Goal: Transaction & Acquisition: Download file/media

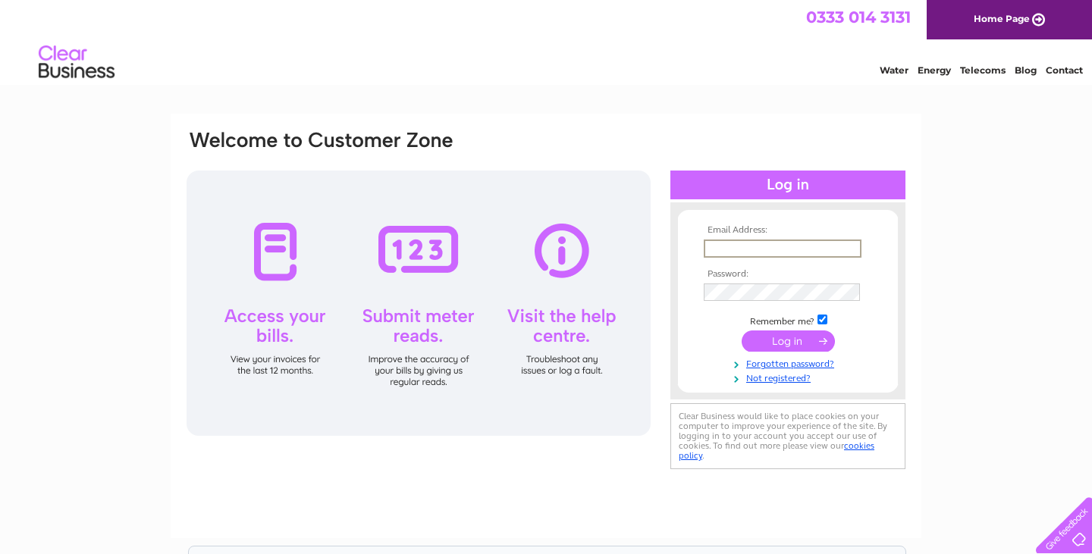
type input "dariush.sobbi@gmail.com"
click at [793, 338] on input "submit" at bounding box center [788, 341] width 93 height 21
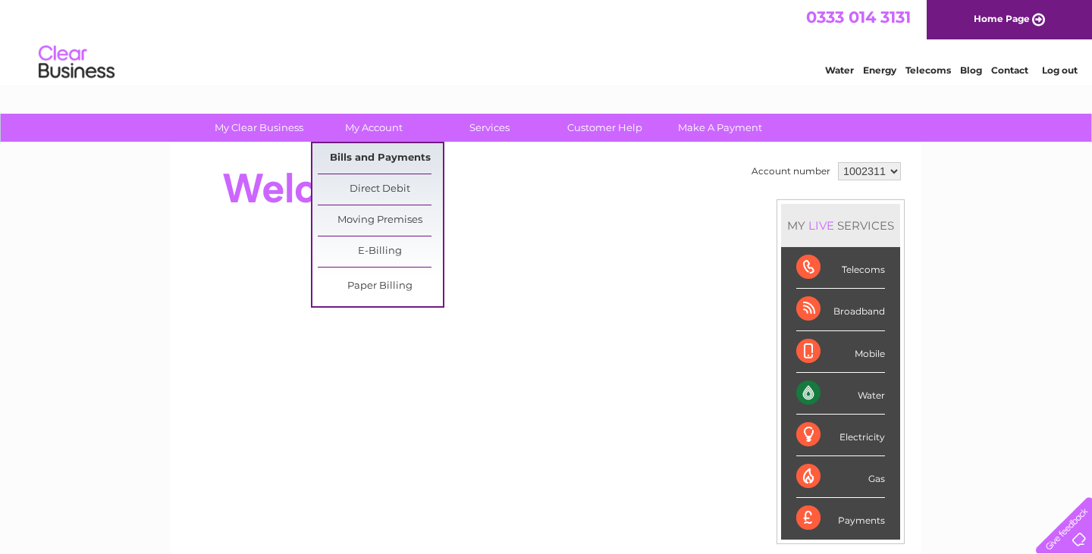
click at [367, 169] on link "Bills and Payments" at bounding box center [380, 158] width 125 height 30
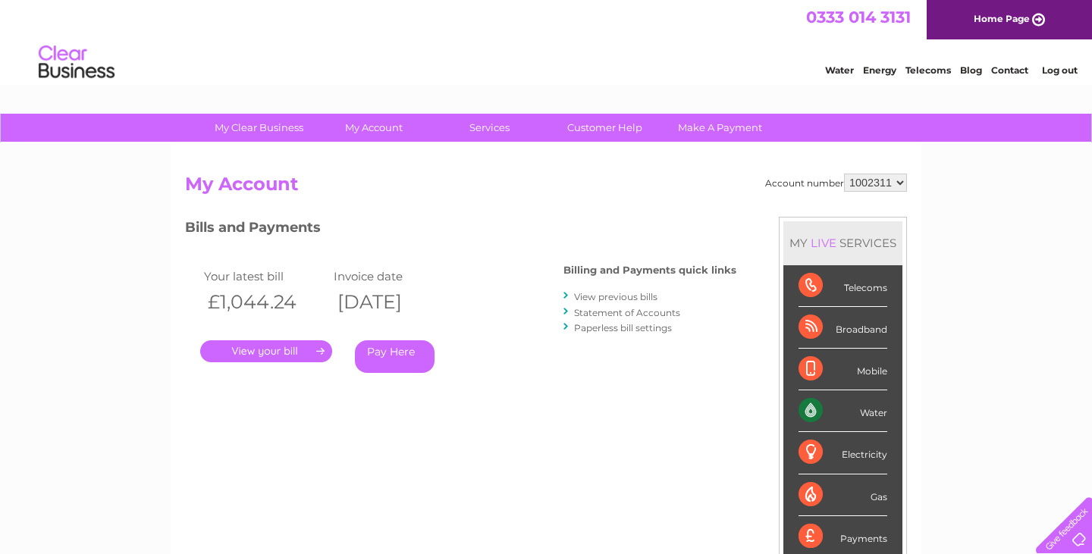
select select "1151955"
click at [249, 357] on link "." at bounding box center [266, 352] width 132 height 22
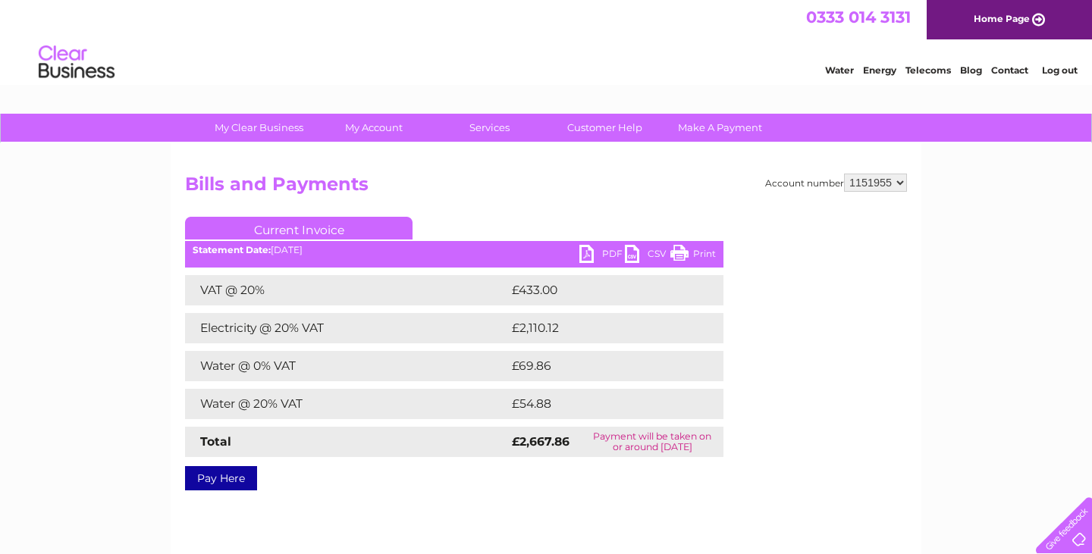
click at [596, 260] on link "PDF" at bounding box center [603, 256] width 46 height 22
click at [586, 256] on link "PDF" at bounding box center [603, 256] width 46 height 22
click at [584, 254] on link "PDF" at bounding box center [603, 256] width 46 height 22
